Goal: Contribute content: Add original content to the website for others to see

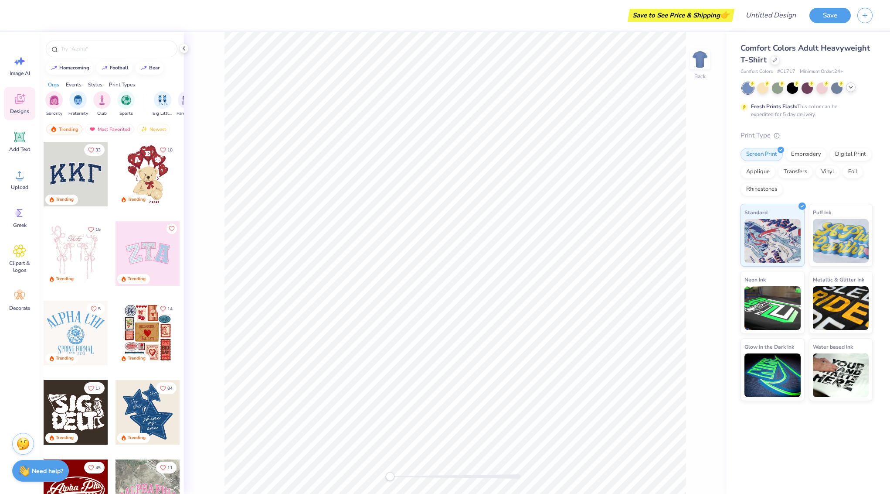
click at [855, 88] on div at bounding box center [851, 87] width 10 height 10
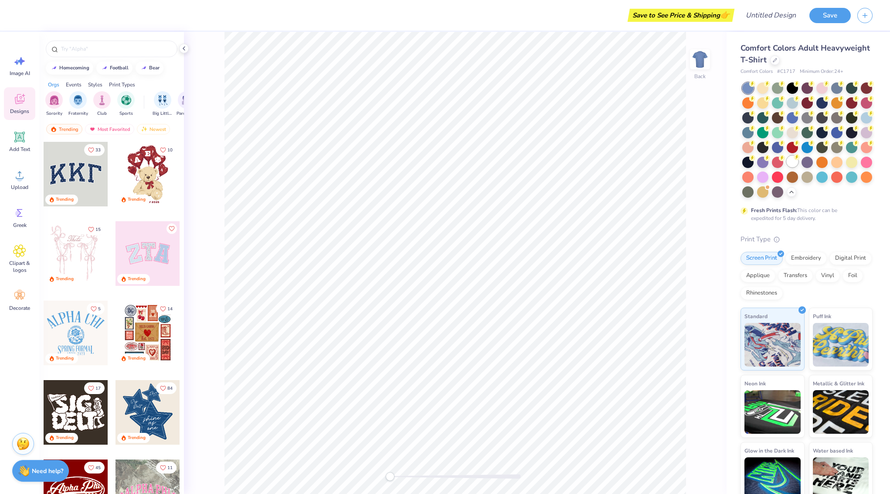
click at [793, 161] on div at bounding box center [792, 161] width 11 height 11
click at [21, 148] on span "Add Text" at bounding box center [19, 149] width 21 height 7
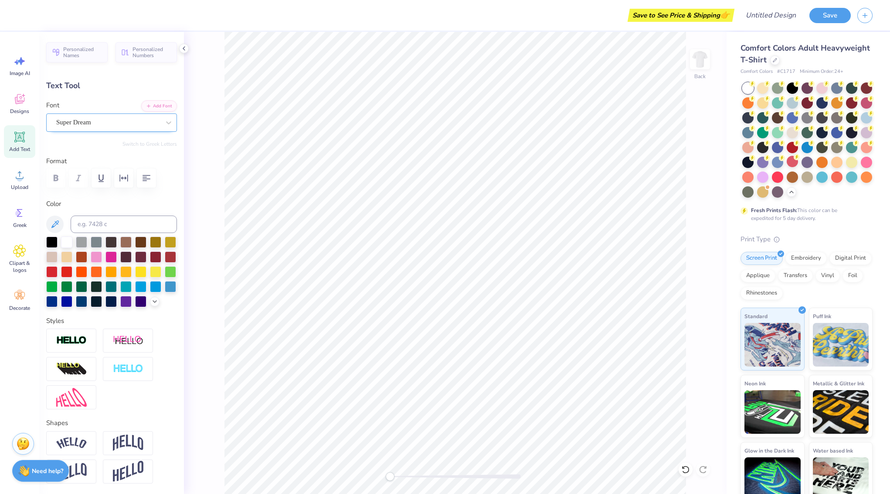
click at [119, 118] on div "Super Dream" at bounding box center [108, 123] width 106 height 14
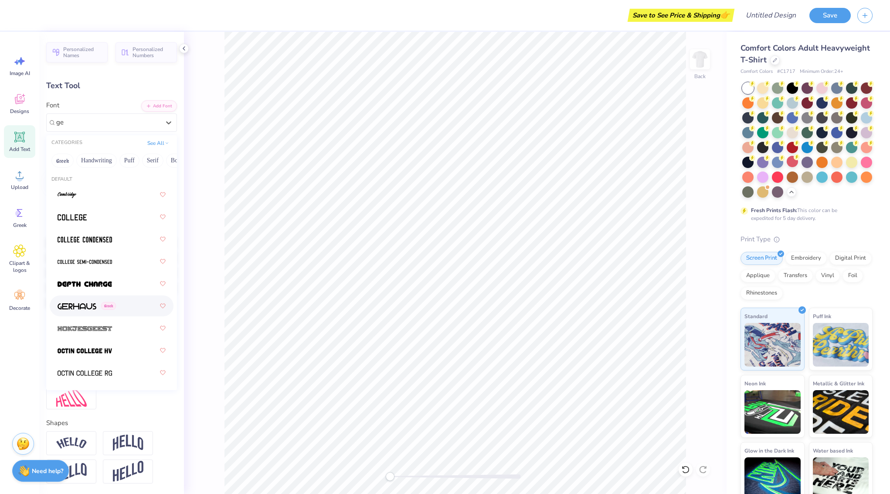
type input "g"
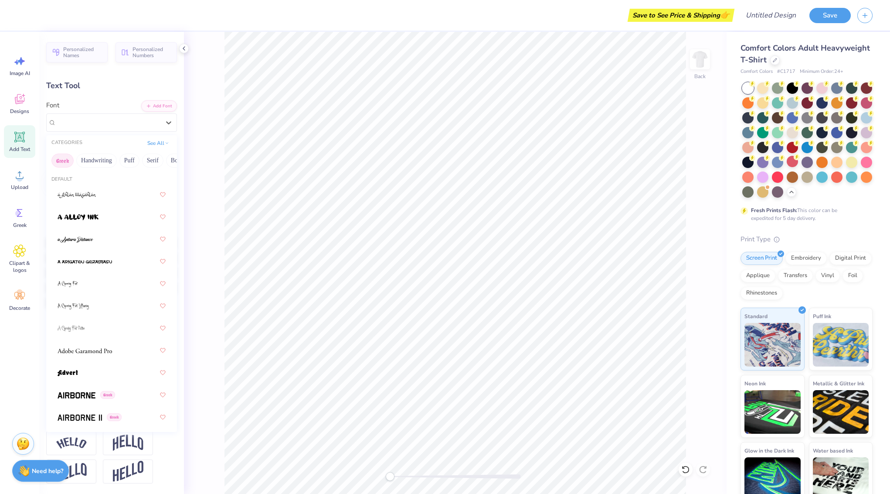
click at [65, 162] on button "Greek" at bounding box center [62, 160] width 22 height 14
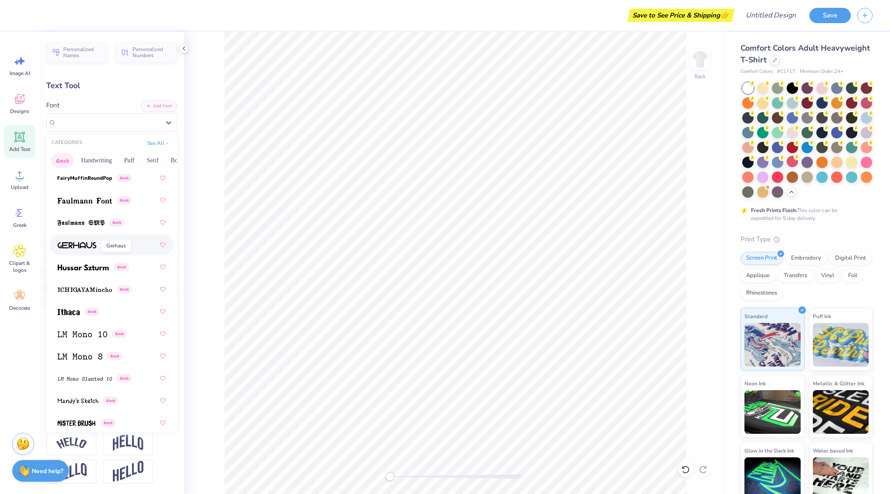
scroll to position [391, 0]
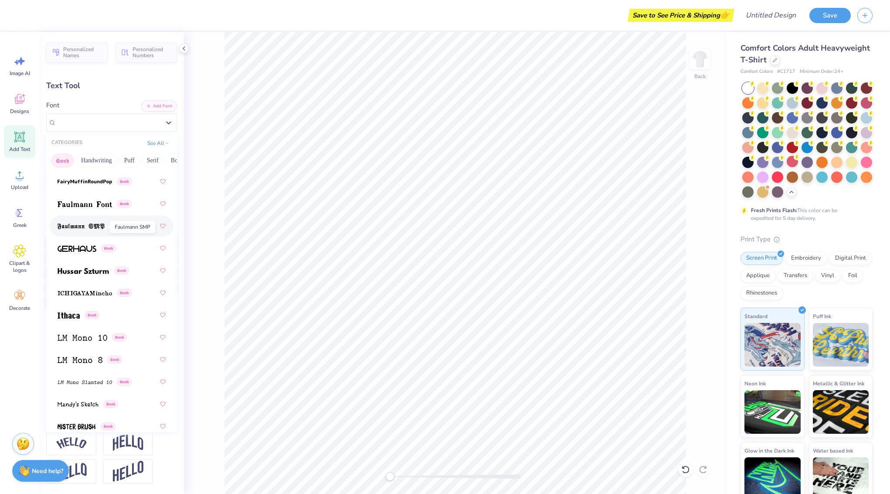
click at [73, 225] on img at bounding box center [81, 226] width 47 height 6
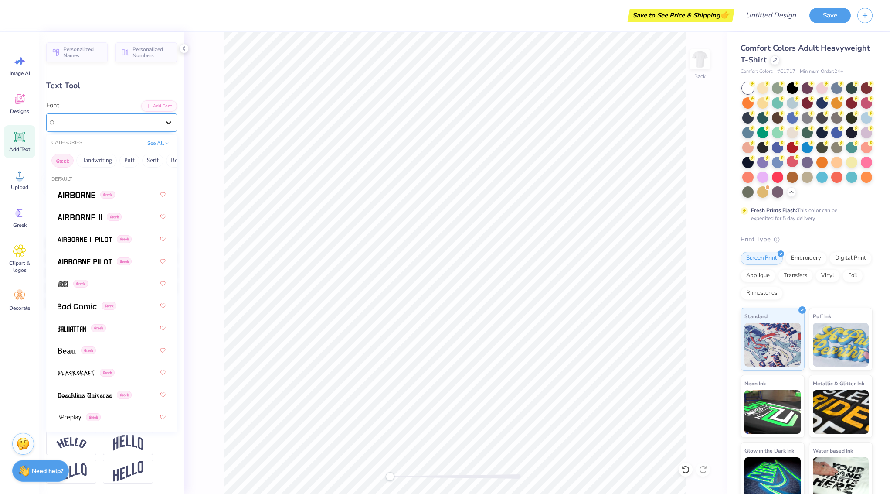
click at [174, 118] on div at bounding box center [169, 123] width 16 height 16
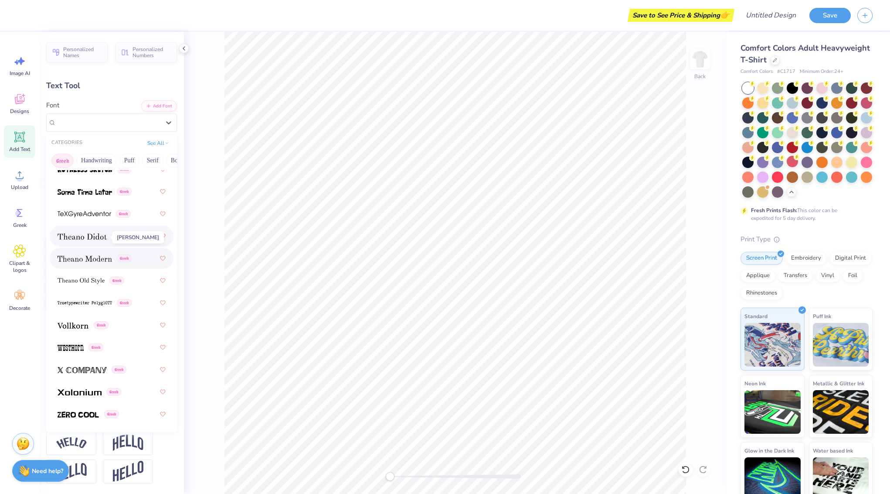
scroll to position [848, 0]
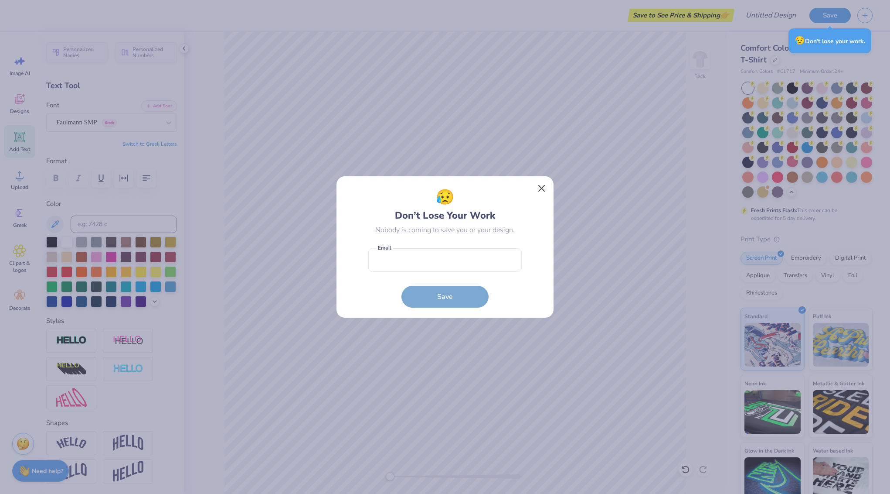
click at [538, 189] on button "Close" at bounding box center [542, 188] width 17 height 17
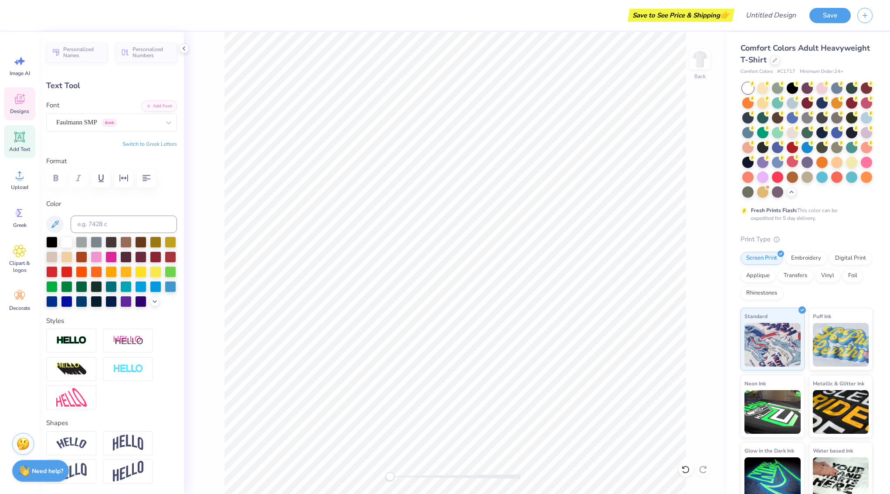
click at [17, 98] on icon at bounding box center [19, 100] width 8 height 7
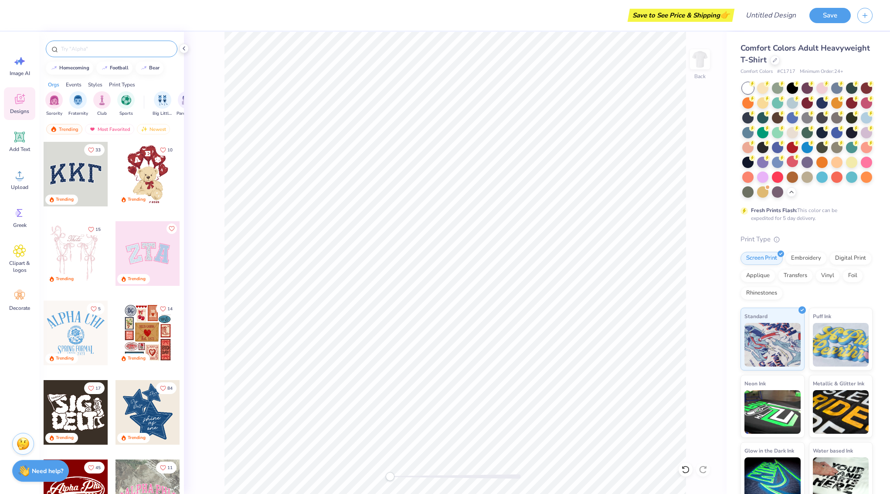
click at [83, 50] on input "text" at bounding box center [116, 48] width 112 height 9
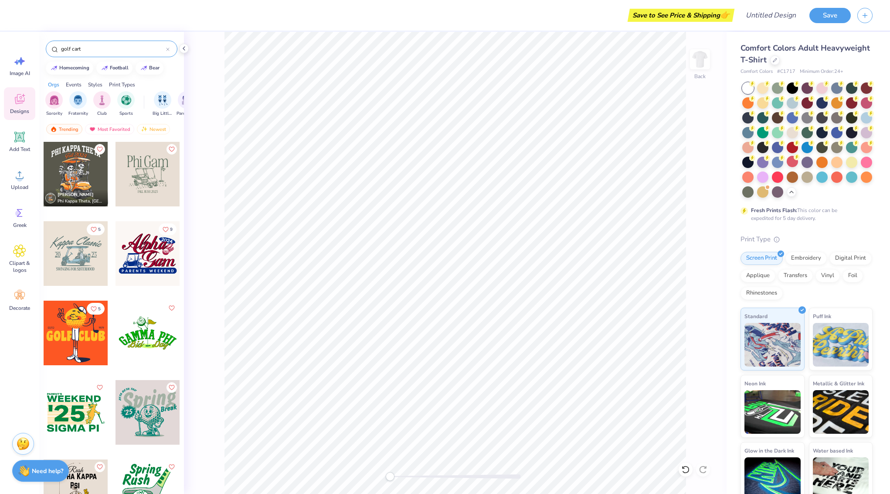
type input "golf cart"
type textarea "TET"
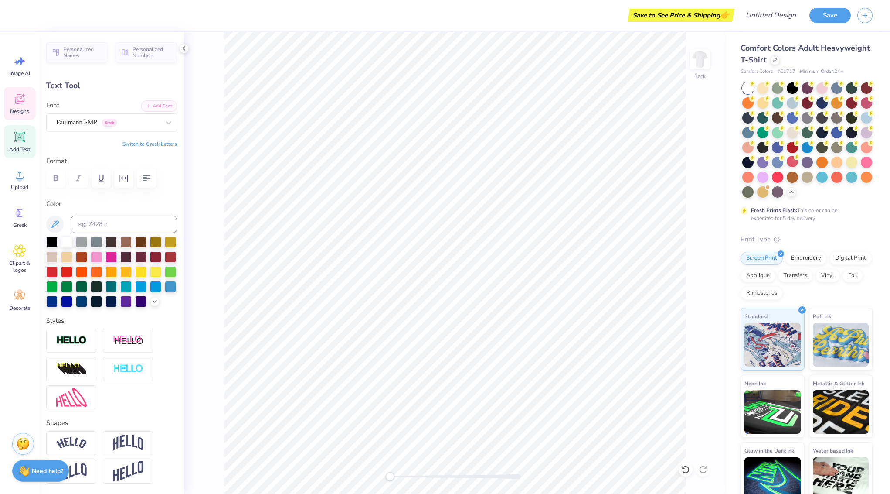
click at [15, 102] on icon at bounding box center [19, 98] width 13 height 13
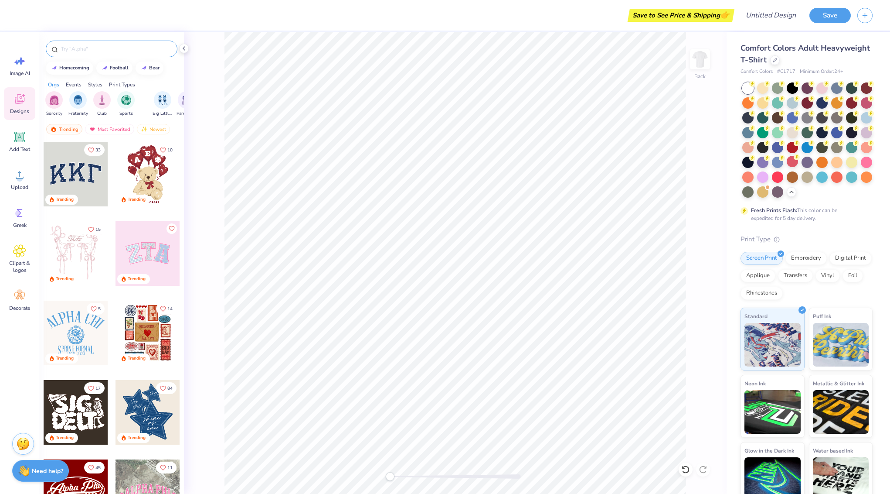
click at [96, 48] on input "text" at bounding box center [116, 48] width 112 height 9
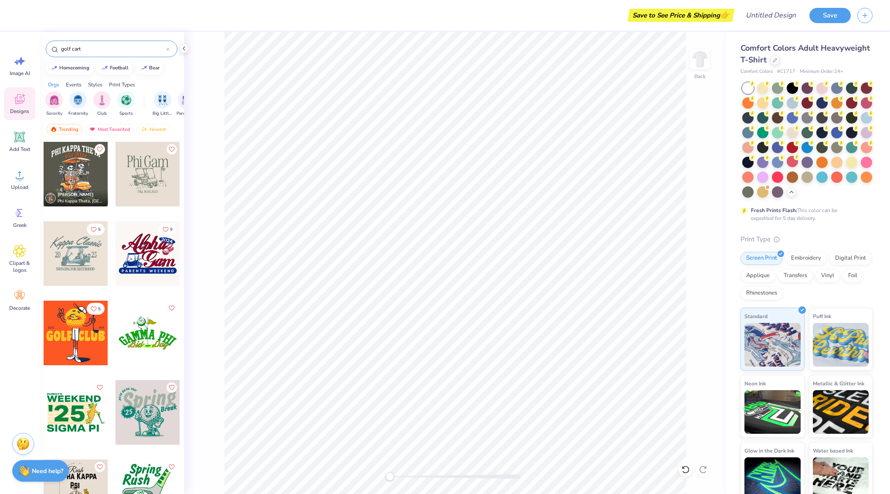
type input "golf cart"
click at [83, 155] on div "[PERSON_NAME] Theta, [GEOGRAPHIC_DATA] 5 9 5 [PERSON_NAME] Alpha [GEOGRAPHIC_DA…" at bounding box center [111, 333] width 145 height 385
click at [44, 172] on div at bounding box center [11, 173] width 65 height 65
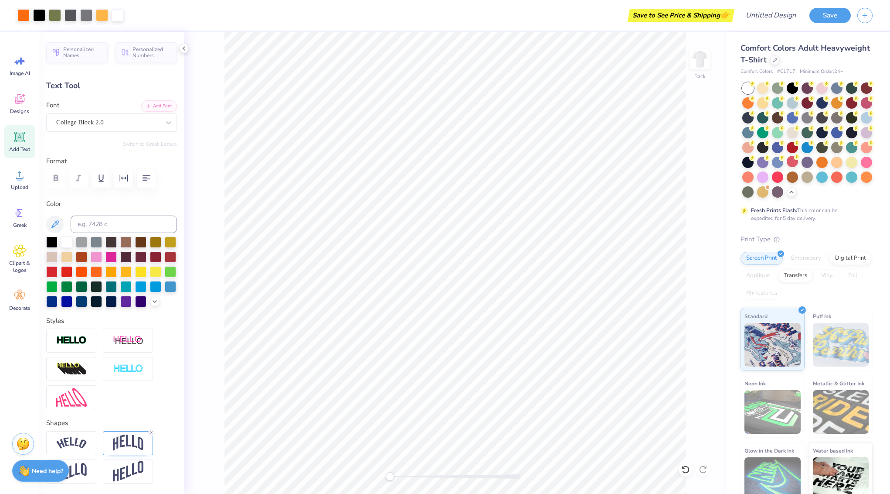
type input "5.60"
type input "1.58"
type input "4.80"
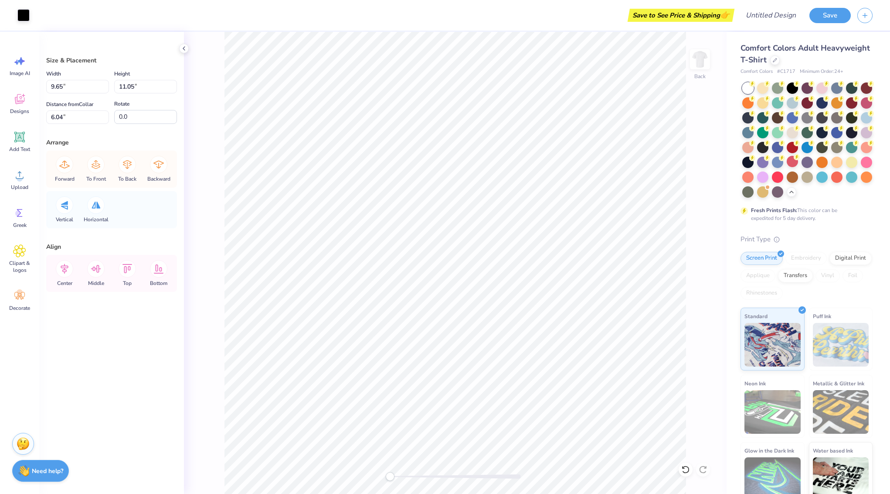
type input "11.94"
type input "13.66"
type input "3.42"
type input "9.65"
type input "11.05"
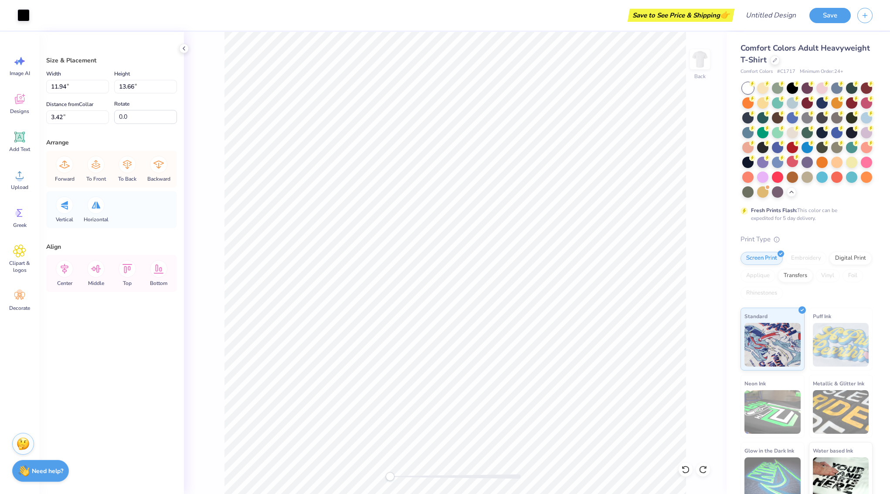
type input "6.04"
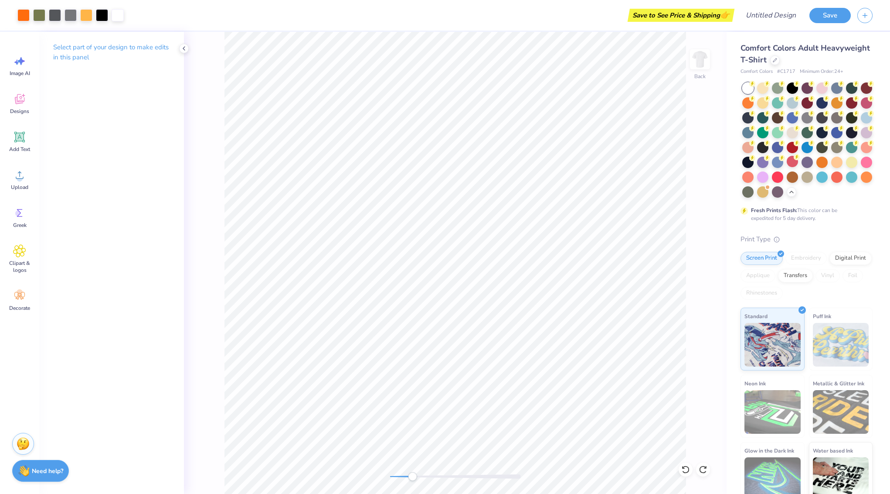
drag, startPoint x: 393, startPoint y: 474, endPoint x: 412, endPoint y: 474, distance: 19.6
click at [412, 475] on div "Accessibility label" at bounding box center [412, 476] width 9 height 9
click at [412, 480] on div "Back" at bounding box center [455, 263] width 543 height 462
click at [382, 476] on div "Back" at bounding box center [455, 263] width 543 height 462
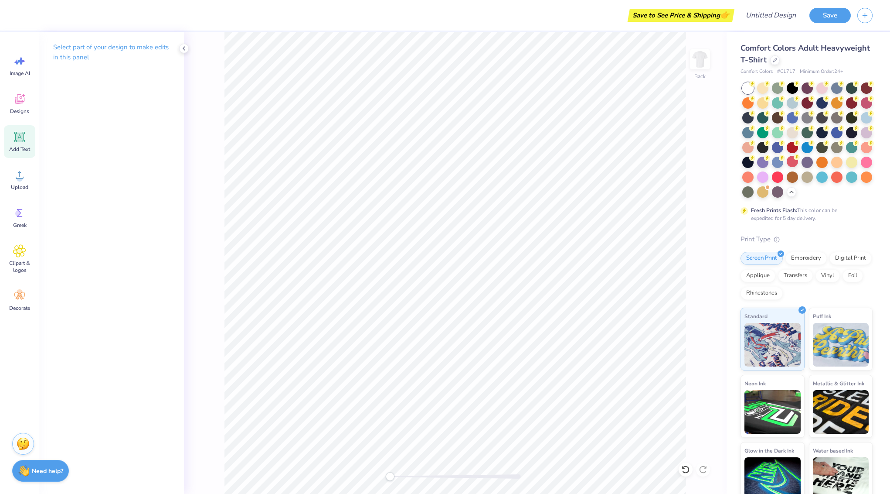
click at [18, 136] on icon at bounding box center [20, 137] width 8 height 8
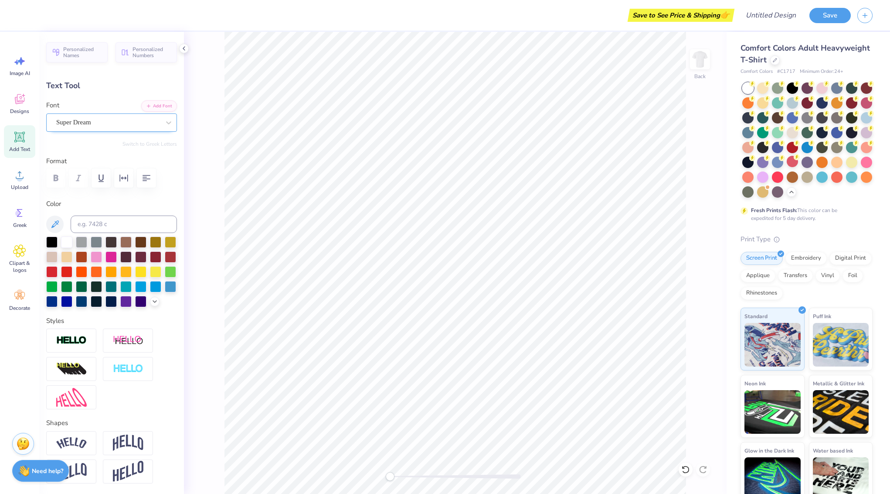
click at [151, 120] on div "Super Dream" at bounding box center [108, 123] width 106 height 14
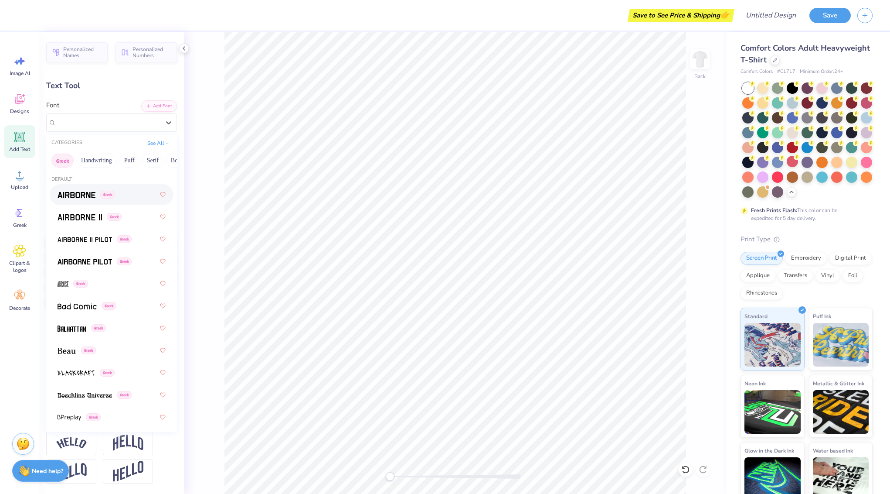
click at [56, 159] on button "Greek" at bounding box center [62, 160] width 22 height 14
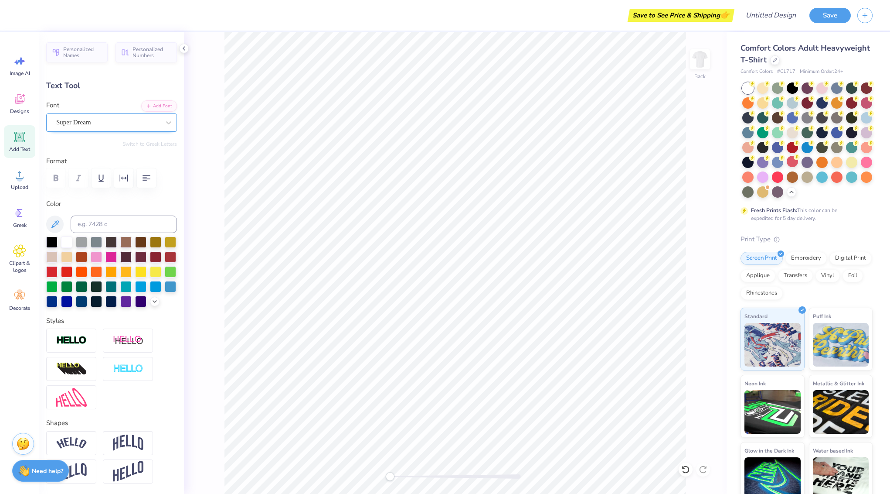
type textarea "DSP"
click at [106, 128] on div "Super Dream" at bounding box center [108, 123] width 106 height 14
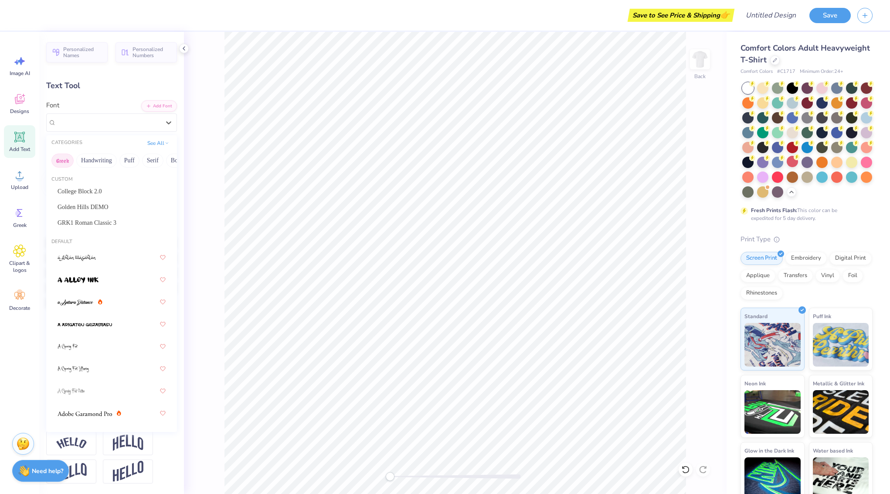
click at [66, 157] on button "Greek" at bounding box center [62, 160] width 22 height 14
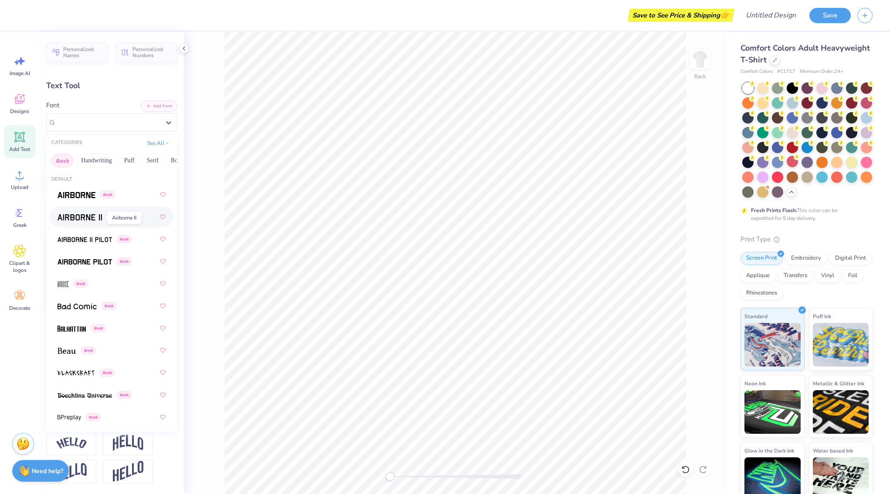
click at [76, 219] on img at bounding box center [80, 217] width 44 height 6
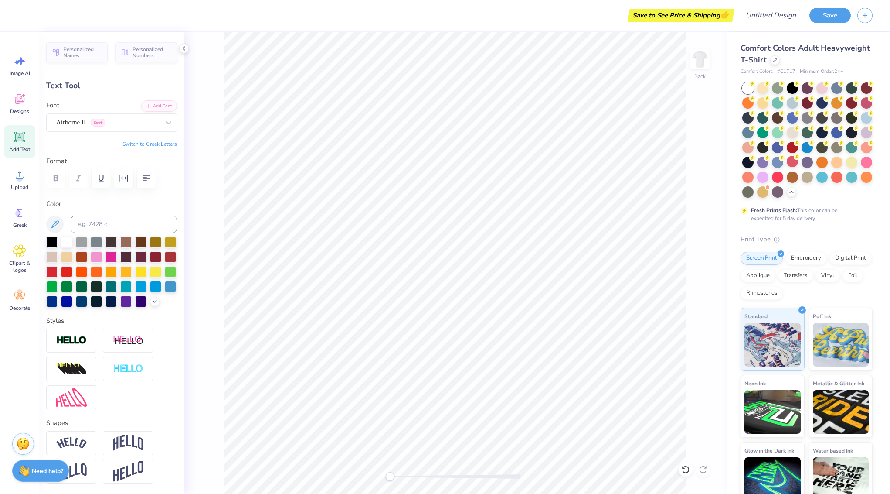
click at [161, 145] on button "Switch to Greek Letters" at bounding box center [150, 143] width 54 height 7
click at [167, 119] on icon at bounding box center [168, 122] width 9 height 9
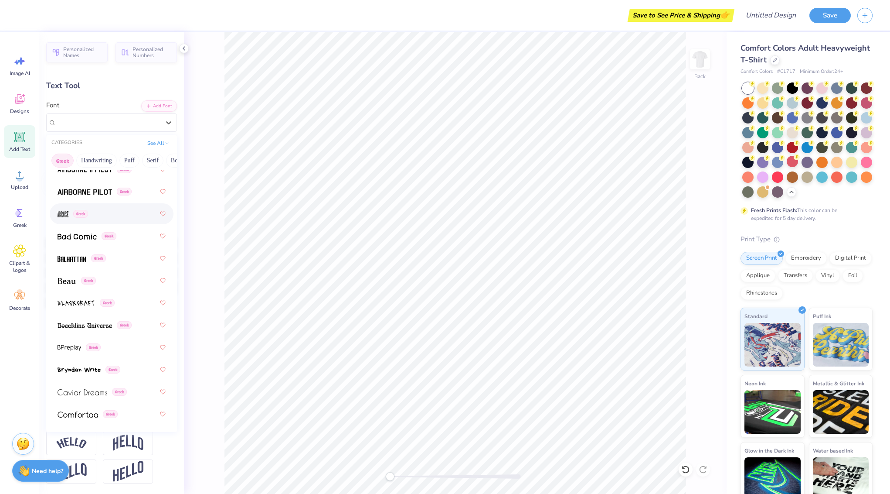
scroll to position [76, 0]
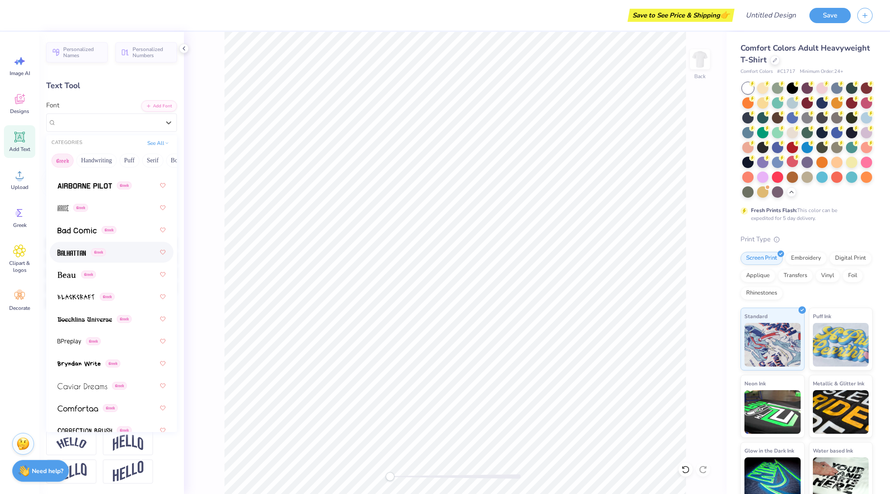
click at [85, 252] on img at bounding box center [72, 252] width 28 height 6
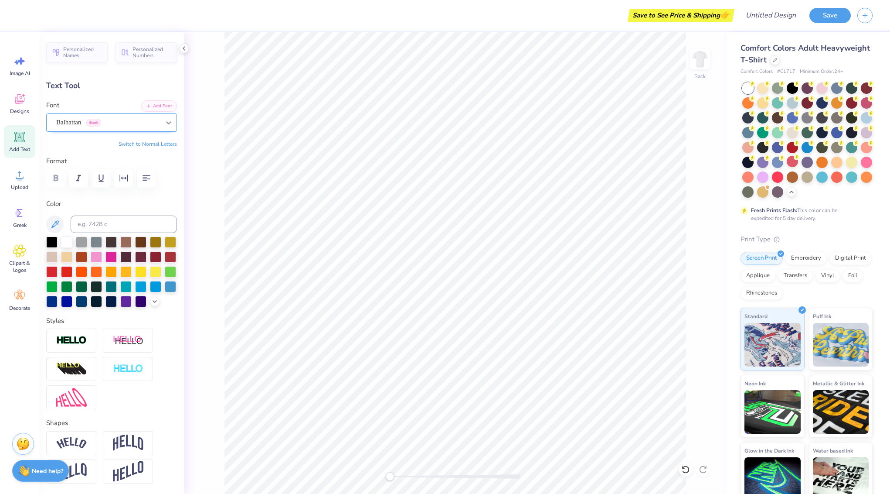
click at [171, 119] on icon at bounding box center [168, 122] width 9 height 9
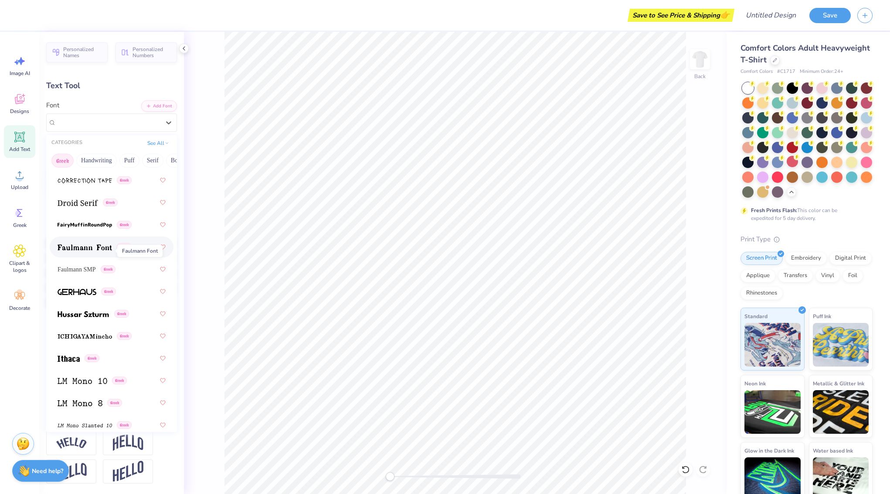
scroll to position [352, 0]
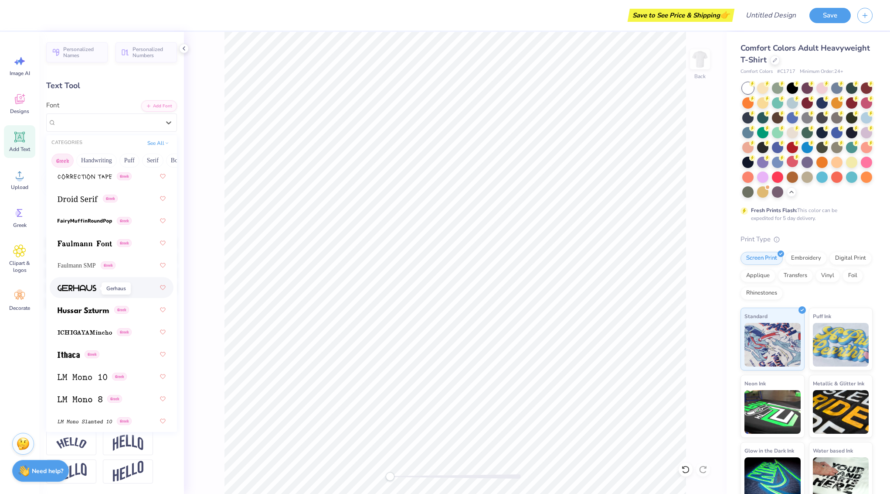
click at [83, 287] on img at bounding box center [77, 288] width 39 height 6
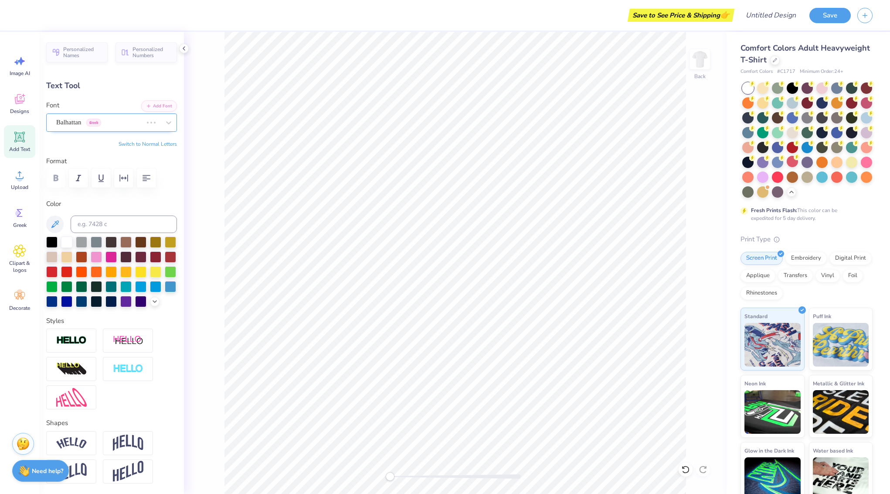
click at [144, 127] on div at bounding box center [159, 122] width 33 height 17
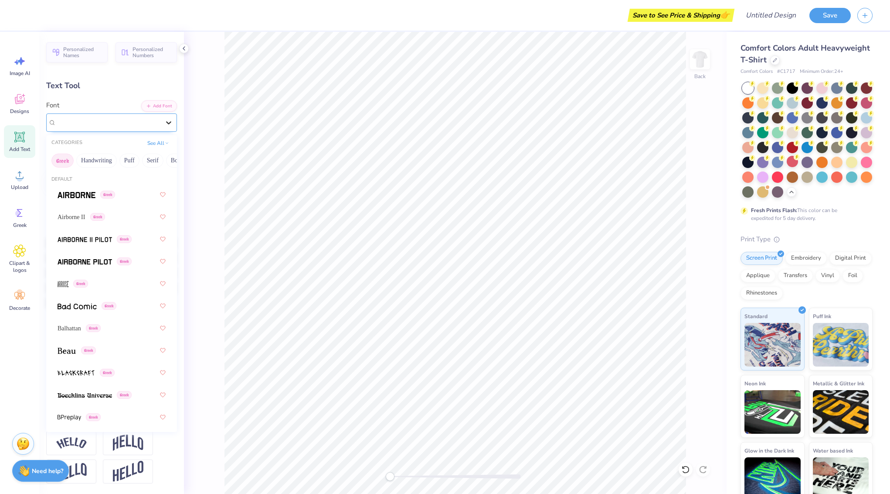
click at [166, 122] on icon at bounding box center [168, 122] width 9 height 9
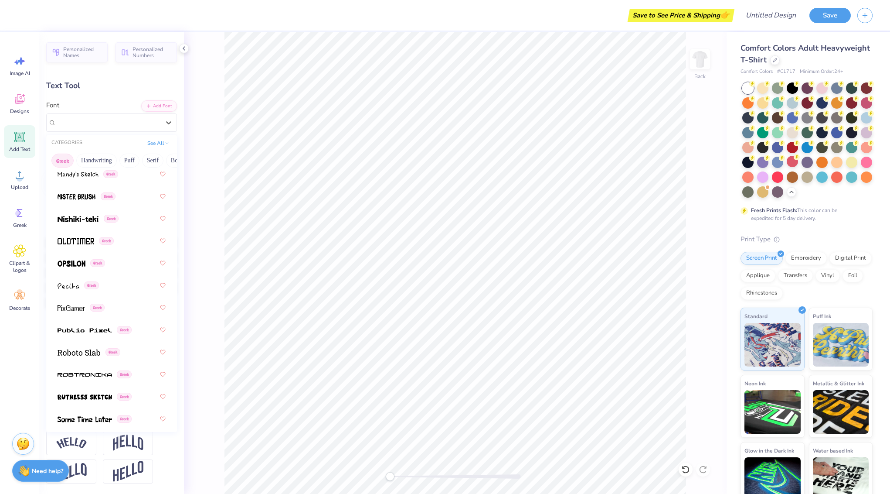
scroll to position [621, 0]
click at [64, 240] on img at bounding box center [76, 241] width 37 height 6
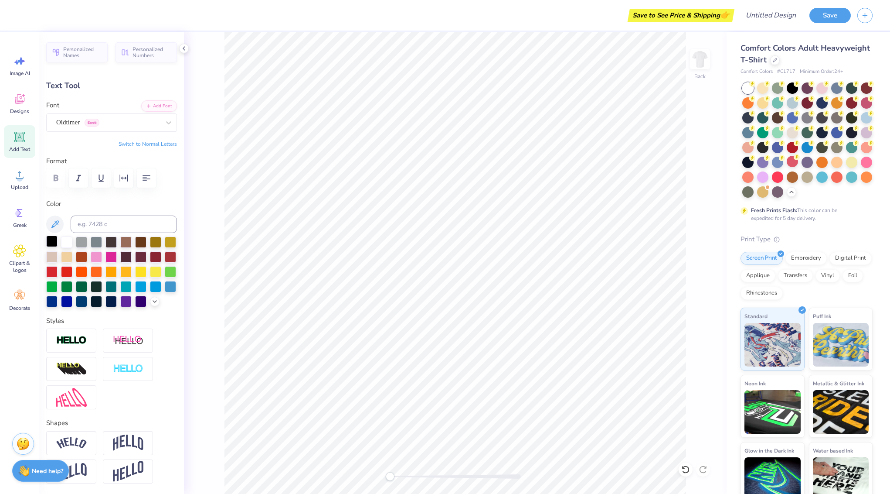
click at [48, 242] on div at bounding box center [51, 240] width 11 height 11
click at [155, 127] on div at bounding box center [108, 122] width 104 height 12
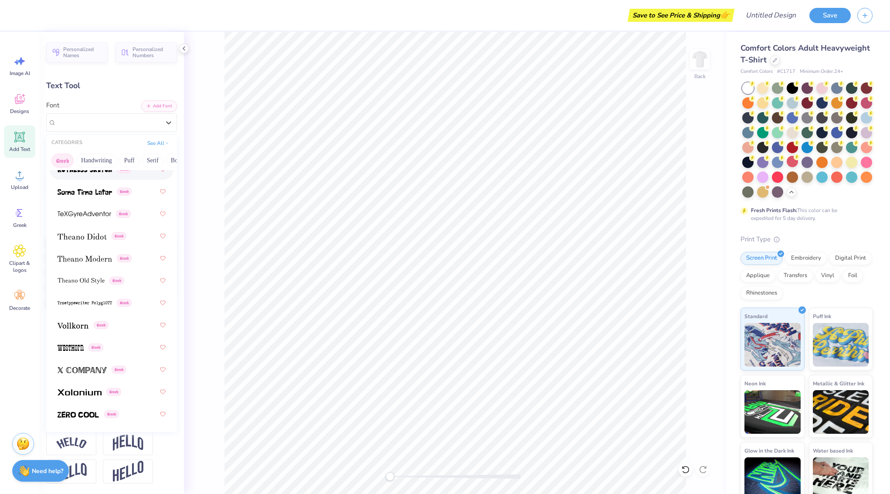
scroll to position [848, 0]
click at [77, 394] on img at bounding box center [80, 392] width 44 height 6
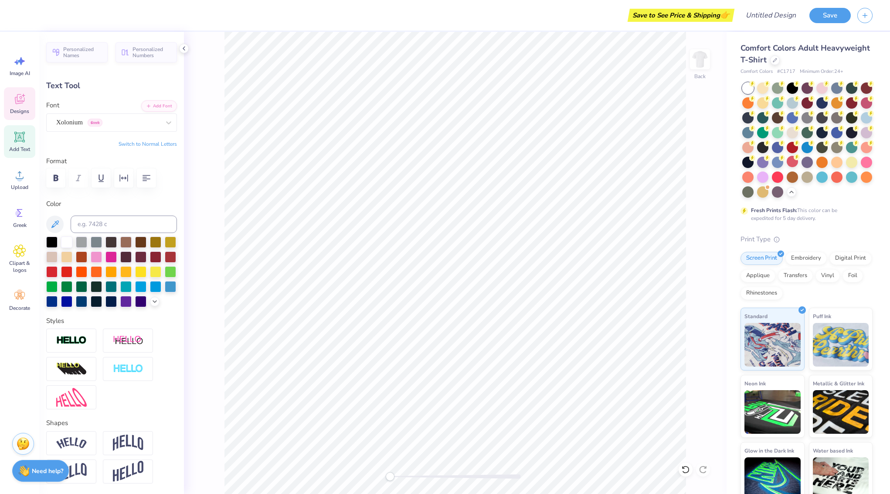
drag, startPoint x: 17, startPoint y: 101, endPoint x: 19, endPoint y: 106, distance: 4.9
click at [17, 101] on icon at bounding box center [19, 100] width 8 height 7
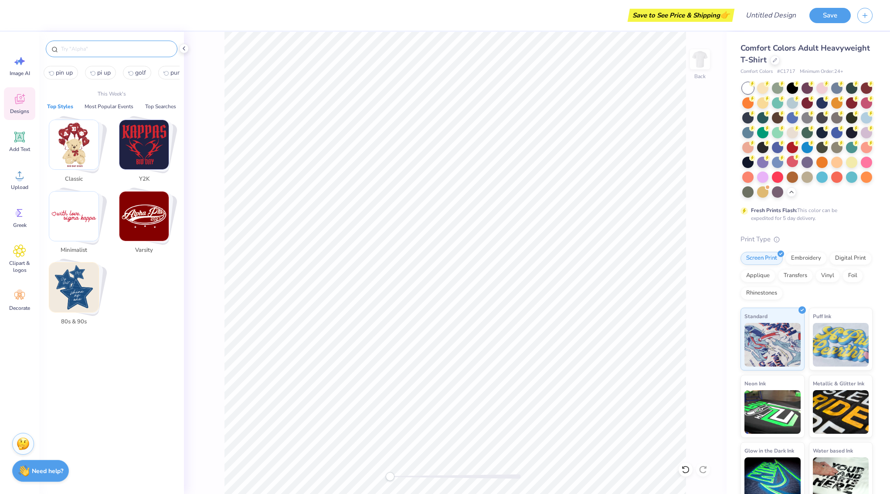
click at [90, 46] on input "text" at bounding box center [116, 48] width 112 height 9
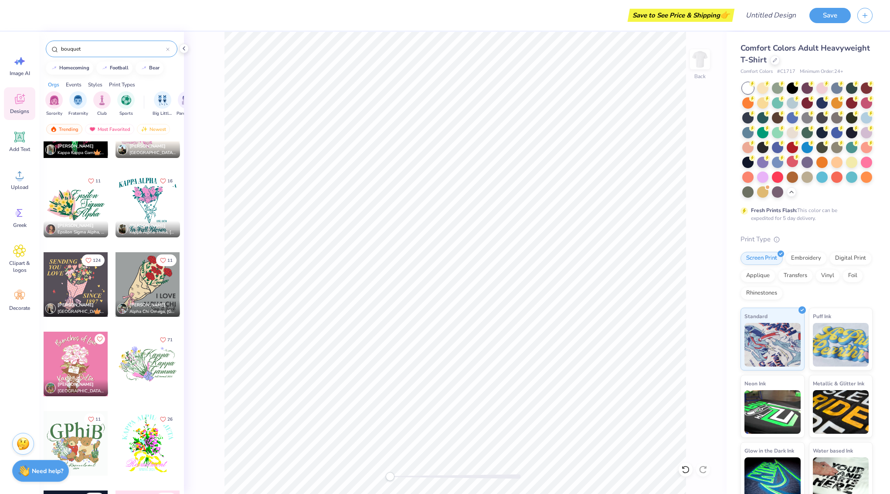
scroll to position [1095, 0]
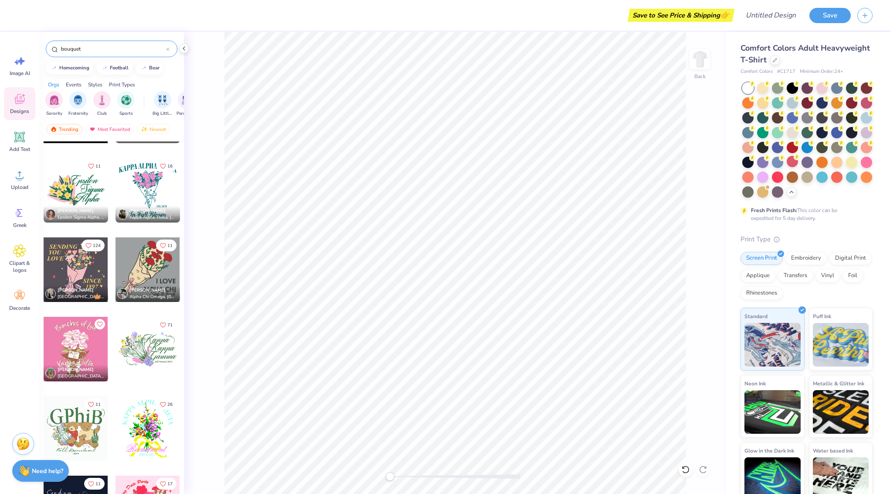
type input "bouquet"
click at [76, 269] on div at bounding box center [76, 269] width 65 height 65
